Goal: Obtain resource: Download file/media

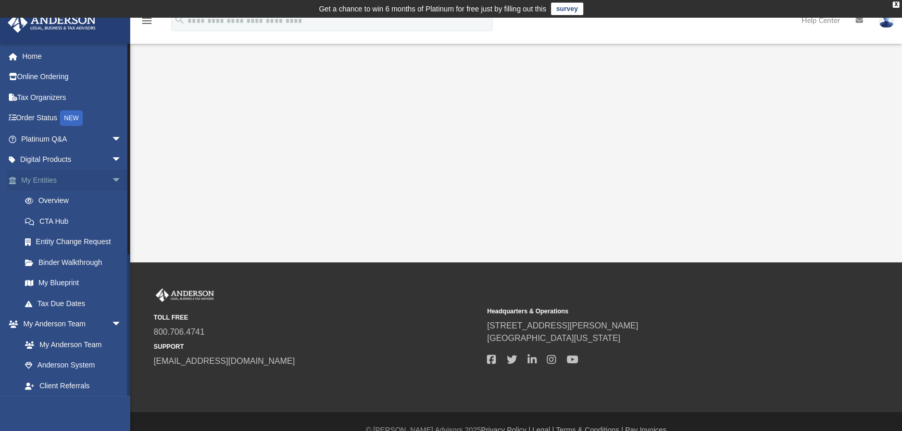
click at [111, 179] on span "arrow_drop_down" at bounding box center [121, 180] width 21 height 21
click at [111, 201] on span "arrow_drop_down" at bounding box center [121, 201] width 21 height 21
click at [111, 222] on span "arrow_drop_down" at bounding box center [121, 221] width 21 height 21
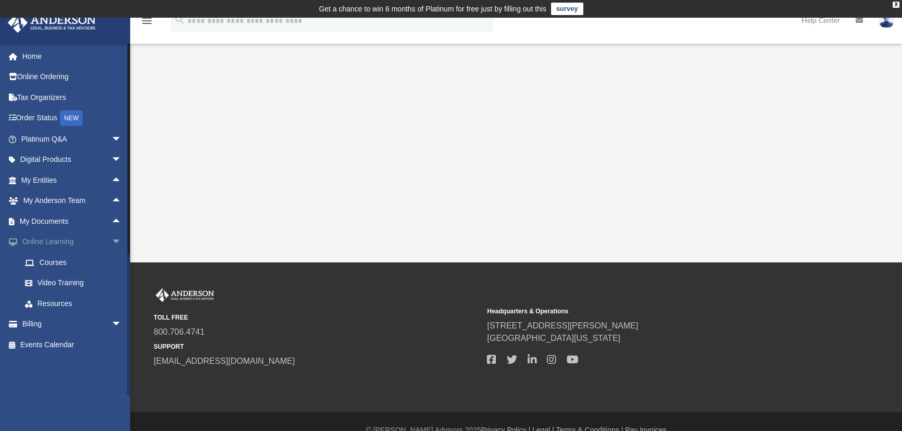
click at [111, 238] on span "arrow_drop_down" at bounding box center [121, 242] width 21 height 21
click at [111, 261] on span "arrow_drop_down" at bounding box center [121, 262] width 21 height 21
click at [111, 261] on span "arrow_drop_up" at bounding box center [121, 262] width 21 height 21
click at [111, 243] on span "arrow_drop_up" at bounding box center [121, 242] width 21 height 21
click at [111, 242] on span "arrow_drop_down" at bounding box center [121, 242] width 21 height 21
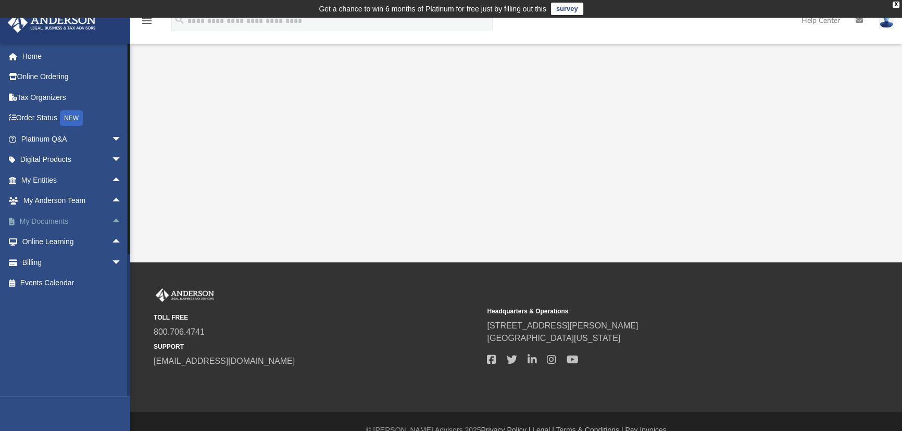
click at [111, 215] on span "arrow_drop_up" at bounding box center [121, 221] width 21 height 21
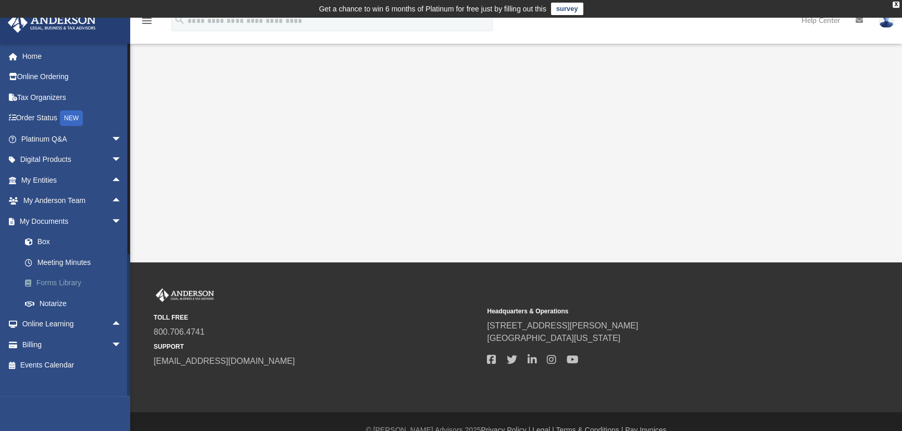
click at [64, 282] on link "Forms Library" at bounding box center [76, 283] width 123 height 21
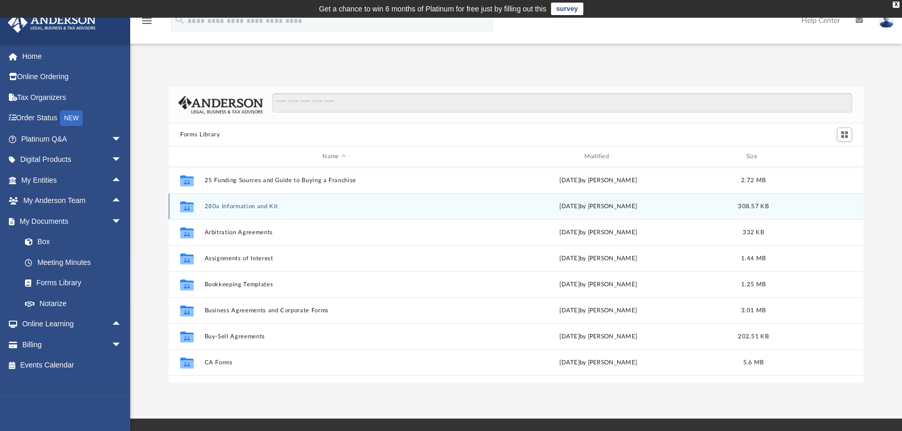
scroll to position [229, 687]
click at [232, 206] on button "280a Information and Kit" at bounding box center [334, 206] width 259 height 7
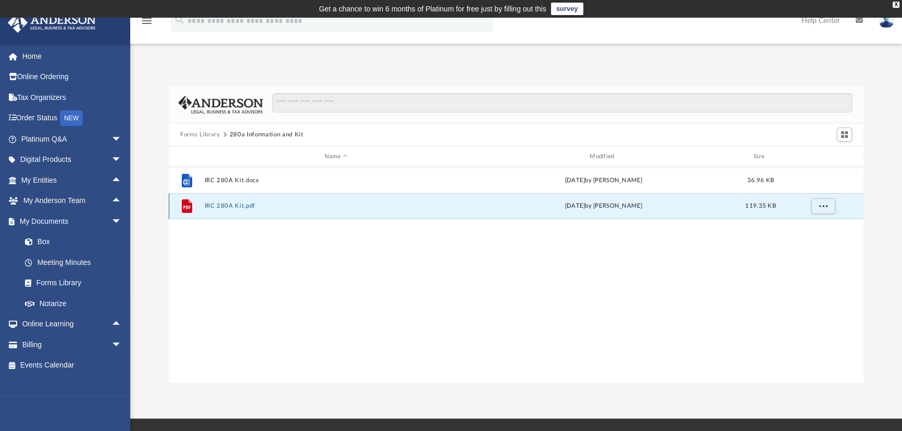
click at [219, 206] on button "IRC 280A Kit.pdf" at bounding box center [336, 206] width 263 height 7
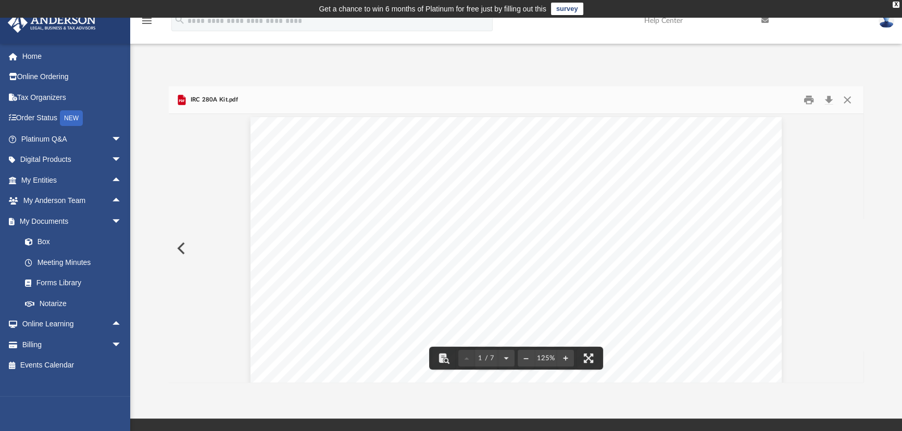
scroll to position [0, 0]
click at [843, 98] on button "Close" at bounding box center [847, 100] width 19 height 16
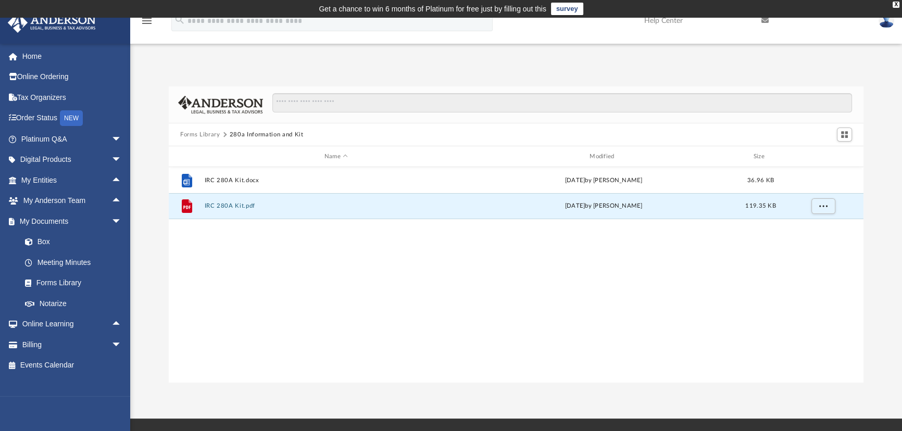
click at [195, 133] on button "Forms Library" at bounding box center [200, 134] width 40 height 9
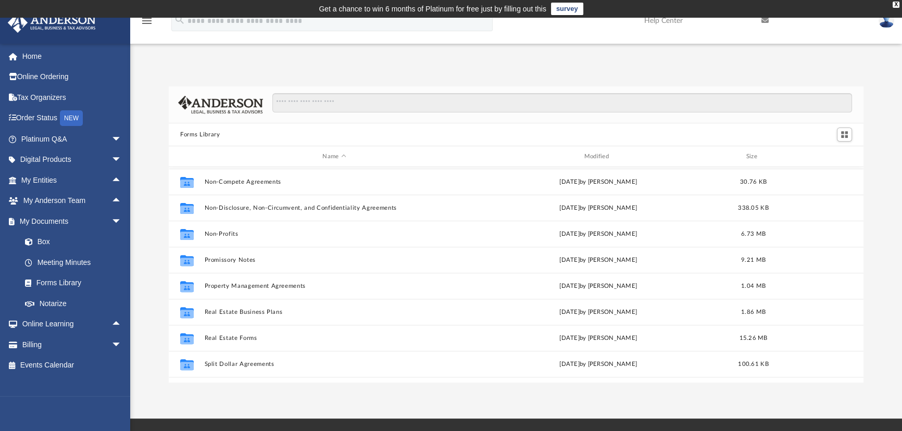
scroll to position [565, 0]
